Goal: Task Accomplishment & Management: Manage account settings

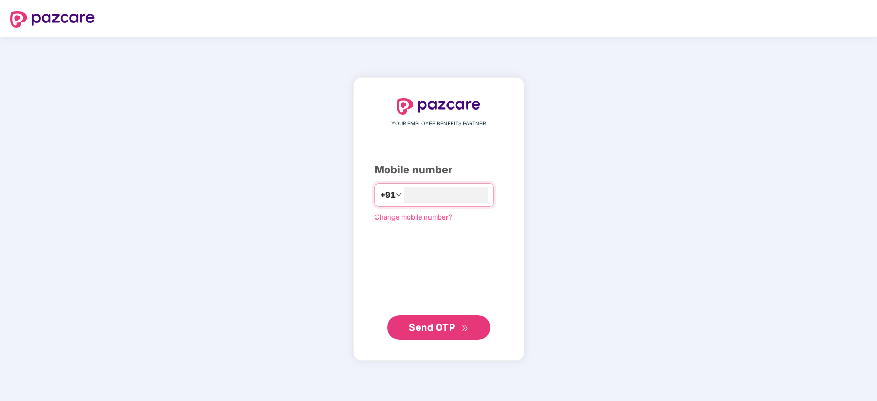
type input "**********"
click at [446, 324] on span "Send OTP" at bounding box center [432, 326] width 46 height 11
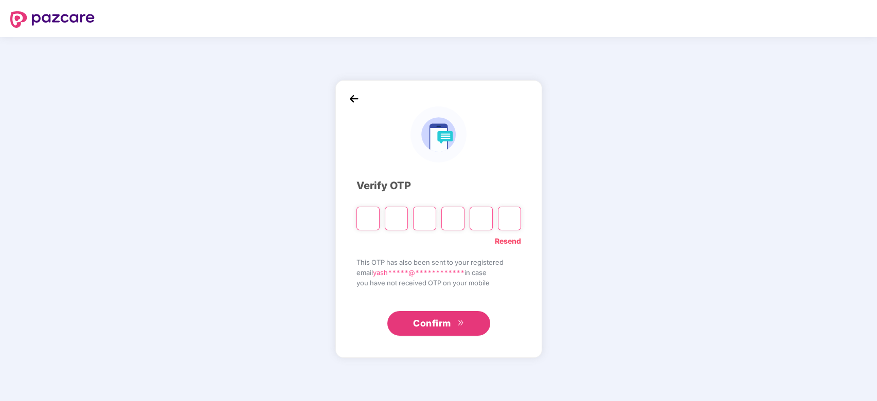
type input "*"
click at [516, 244] on link "Resend" at bounding box center [508, 241] width 26 height 11
click at [366, 216] on input "Please enter verification code. Digit 1" at bounding box center [367, 219] width 23 height 24
type input "*"
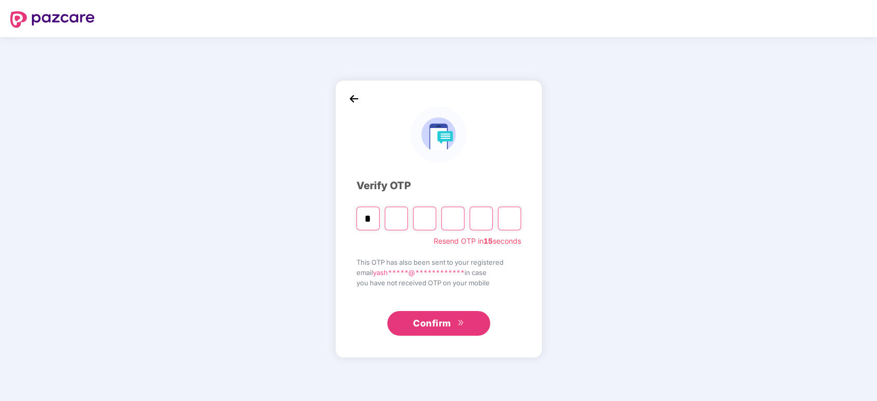
type input "*"
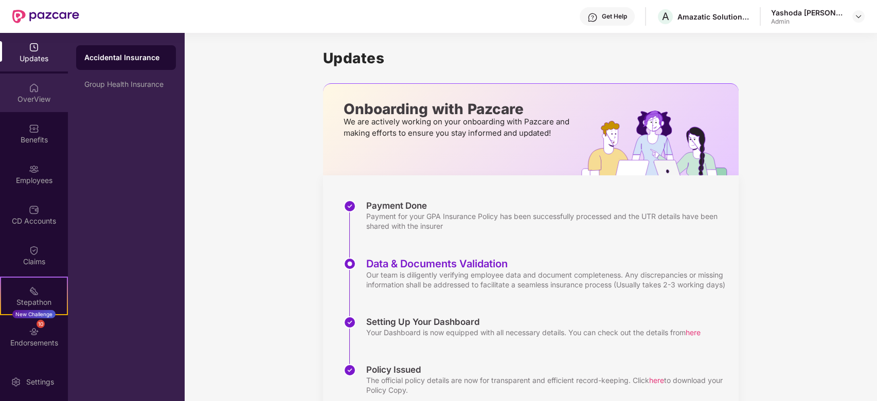
click at [41, 102] on div "OverView" at bounding box center [34, 99] width 68 height 10
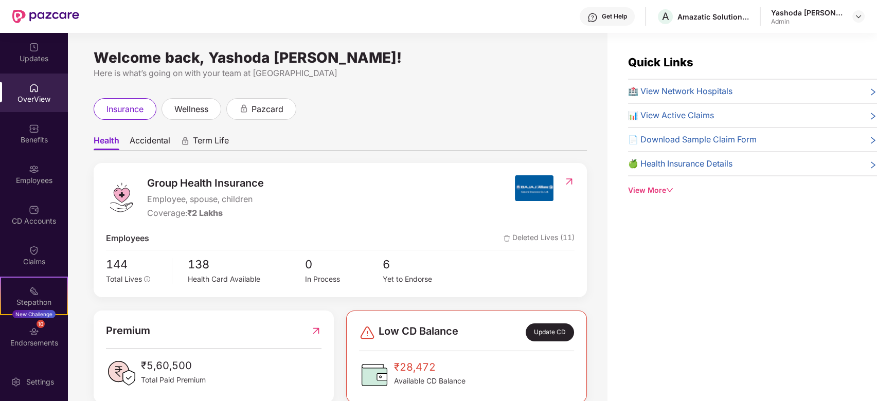
click at [35, 131] on img at bounding box center [34, 128] width 10 height 10
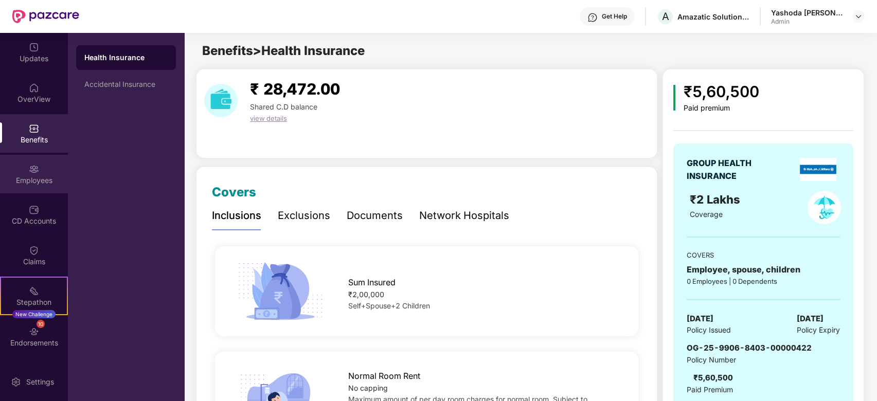
click at [32, 170] on img at bounding box center [34, 169] width 10 height 10
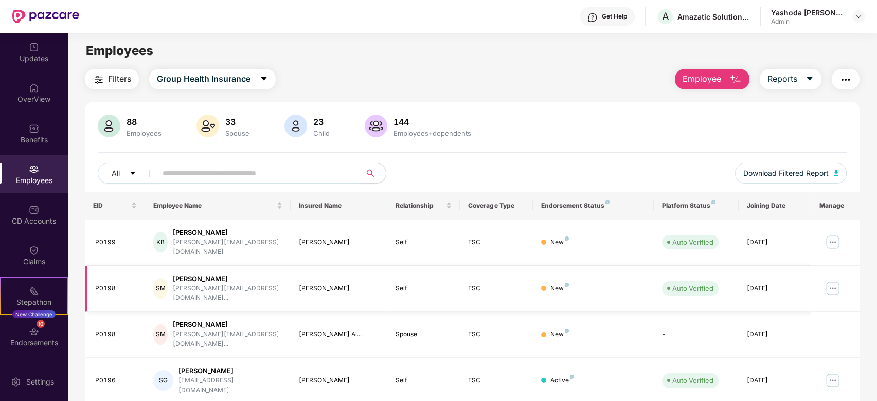
click at [832, 280] on img at bounding box center [832, 288] width 16 height 16
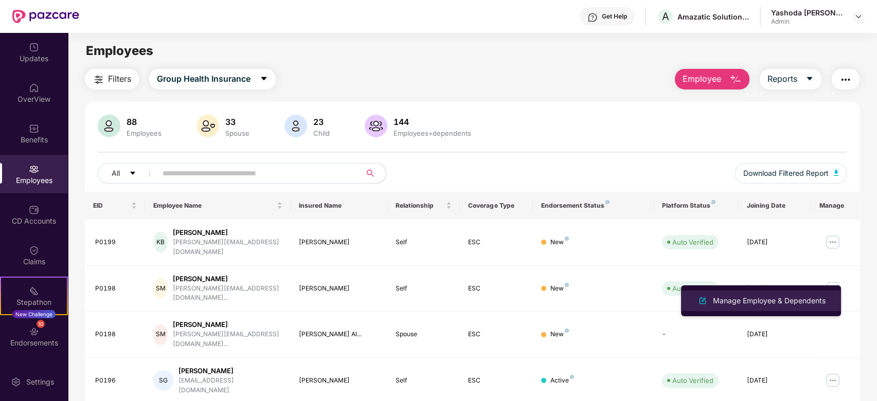
click at [793, 294] on li "Manage Employee & Dependents" at bounding box center [761, 301] width 160 height 21
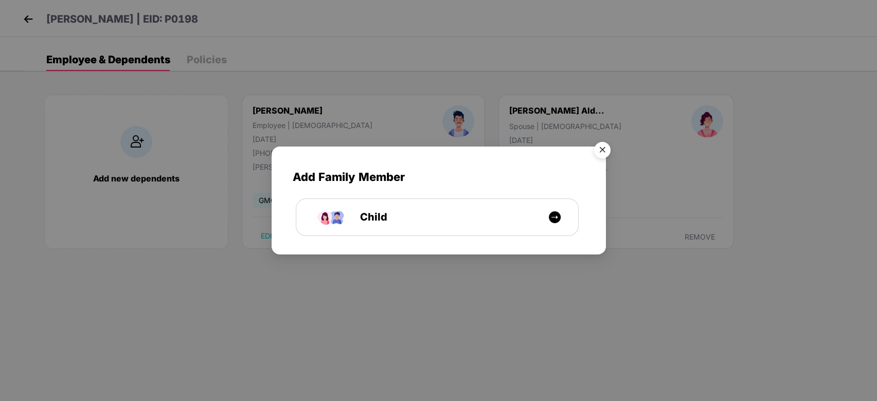
click at [593, 151] on img "Close" at bounding box center [602, 151] width 29 height 29
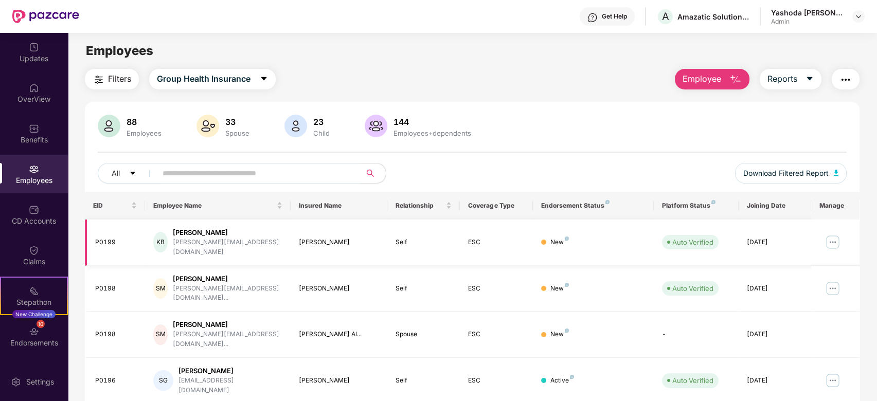
click at [833, 234] on img at bounding box center [832, 242] width 16 height 16
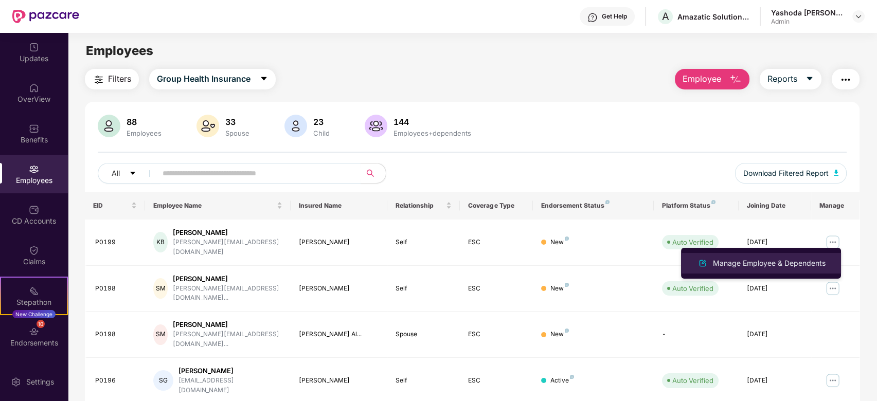
click at [765, 260] on div "Manage Employee & Dependents" at bounding box center [769, 263] width 117 height 11
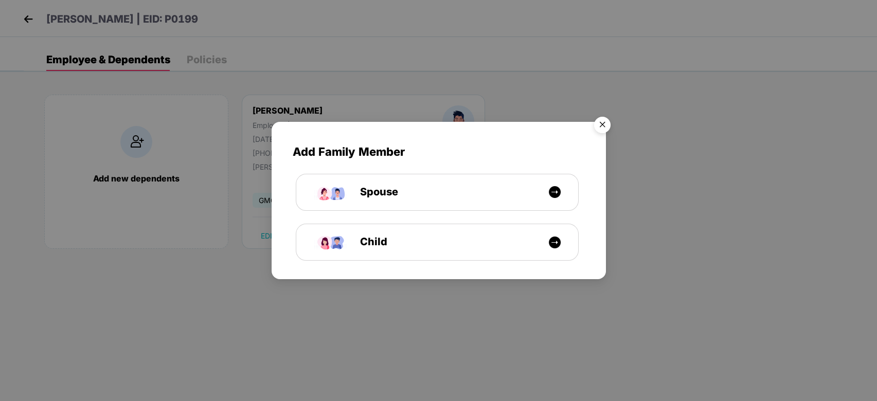
click at [607, 132] on img "Close" at bounding box center [602, 126] width 29 height 29
